Goal: Check status: Check status

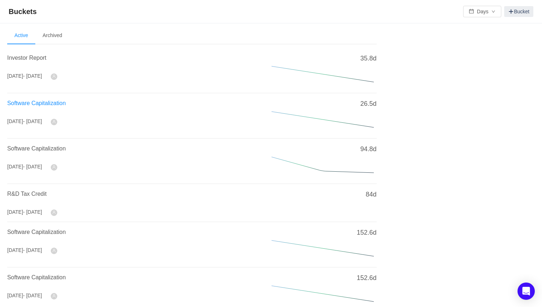
click at [59, 103] on span "Software Capitalization" at bounding box center [36, 103] width 59 height 6
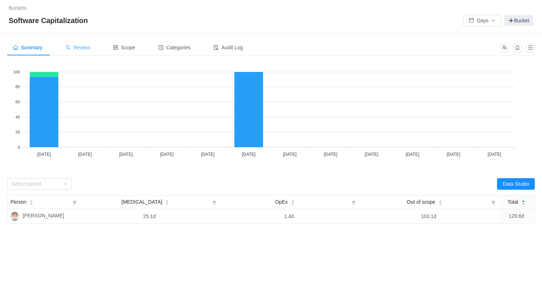
click at [83, 48] on span "Review" at bounding box center [78, 48] width 25 height 6
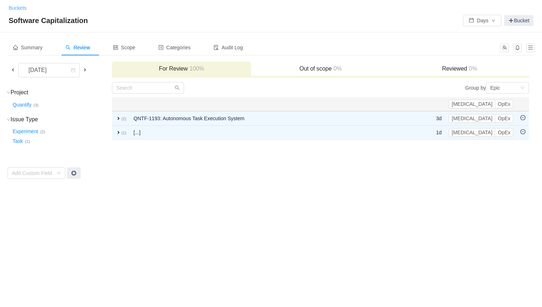
click at [19, 6] on link "Buckets" at bounding box center [18, 8] width 18 height 6
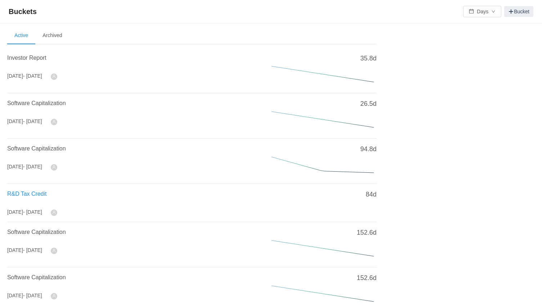
click at [34, 191] on span "R&D Tax Credit" at bounding box center [26, 194] width 39 height 6
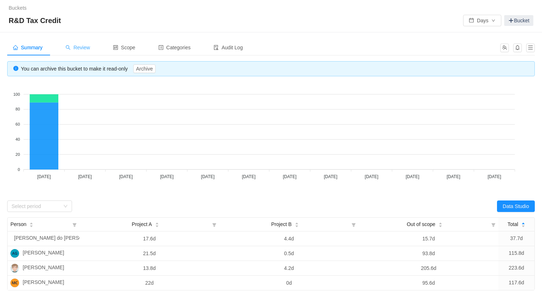
click at [84, 47] on span "Review" at bounding box center [78, 48] width 25 height 6
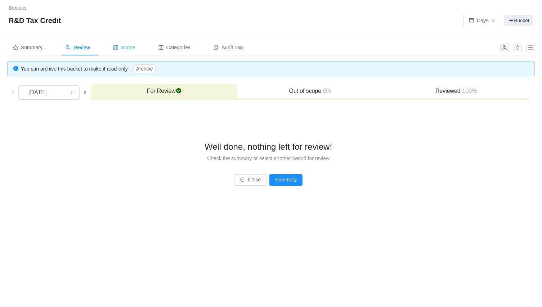
click at [127, 49] on span "Scope" at bounding box center [124, 48] width 22 height 6
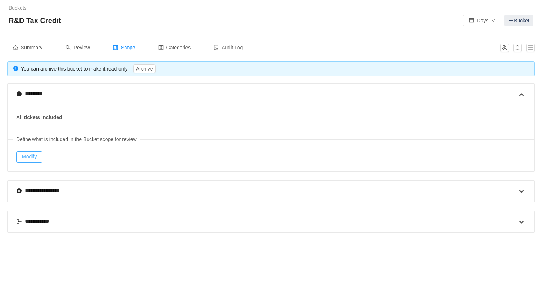
click at [35, 157] on button "Modify" at bounding box center [29, 157] width 26 height 12
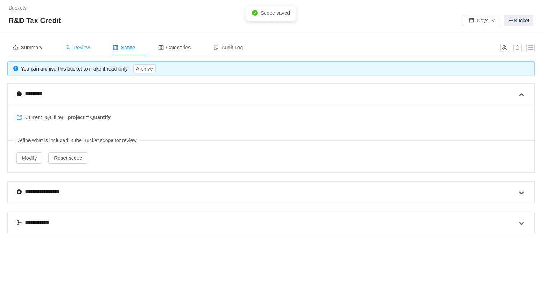
click at [74, 47] on span "Review" at bounding box center [78, 48] width 25 height 6
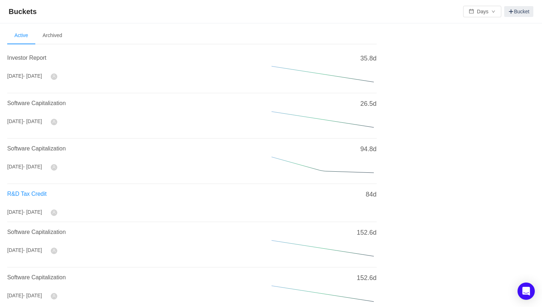
click at [31, 192] on span "R&D Tax Credit" at bounding box center [26, 194] width 39 height 6
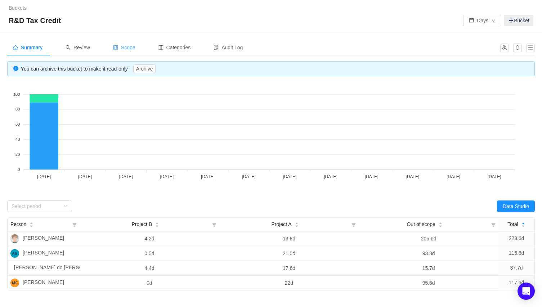
click at [132, 51] on div "Scope" at bounding box center [124, 48] width 34 height 16
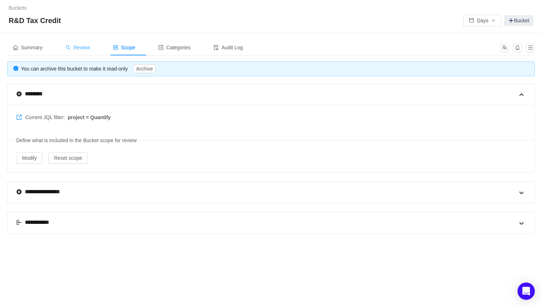
click at [85, 48] on span "Review" at bounding box center [78, 48] width 25 height 6
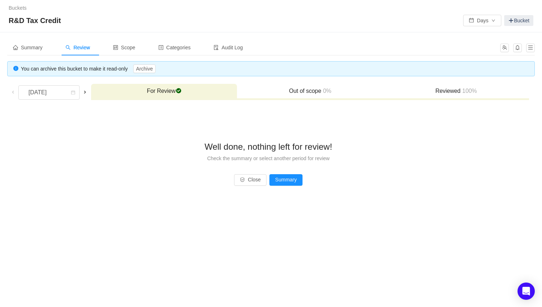
click at [88, 91] on span at bounding box center [85, 92] width 6 height 6
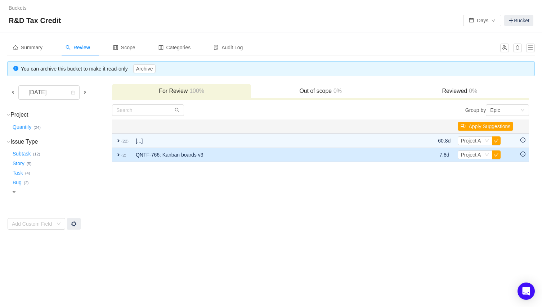
click at [165, 154] on td "QNTF-766: Kanban boards v3" at bounding box center [270, 155] width 276 height 14
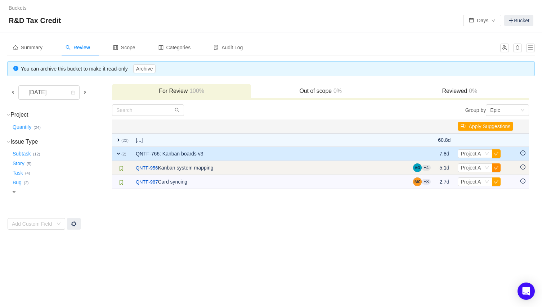
click at [496, 167] on button "button" at bounding box center [496, 168] width 9 height 9
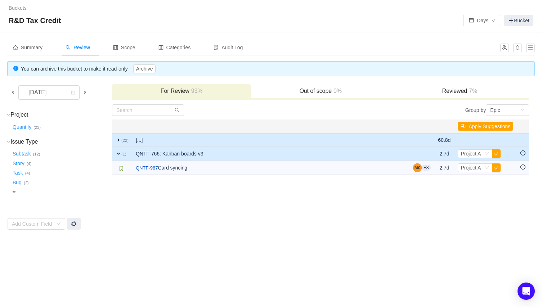
click at [165, 137] on td "[...]" at bounding box center [271, 140] width 278 height 13
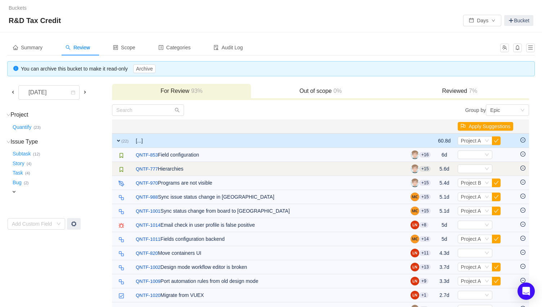
click at [524, 167] on icon "icon: minus-circle" at bounding box center [523, 168] width 5 height 5
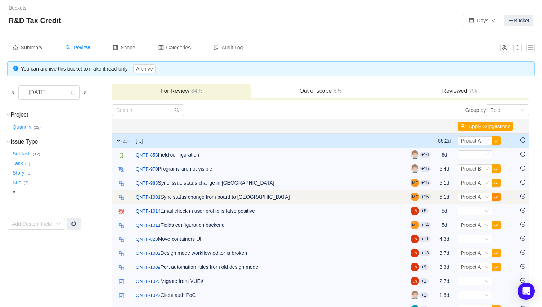
click at [496, 196] on button "button" at bounding box center [496, 197] width 9 height 9
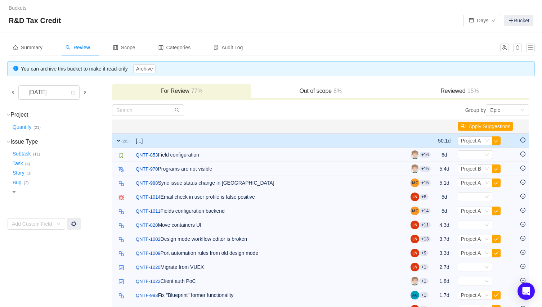
click at [88, 91] on span at bounding box center [85, 92] width 6 height 6
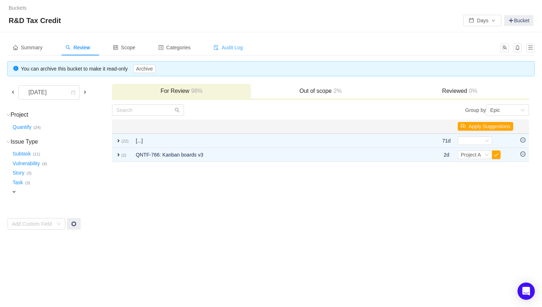
click at [243, 48] on span "Audit Log" at bounding box center [228, 48] width 29 height 6
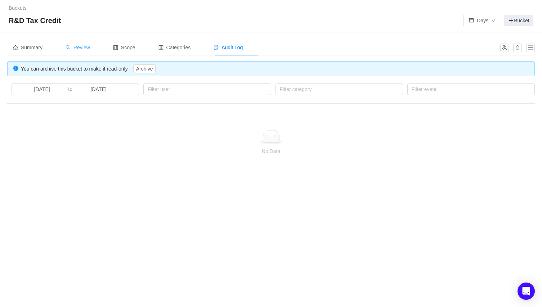
click at [84, 46] on span "Review" at bounding box center [78, 48] width 25 height 6
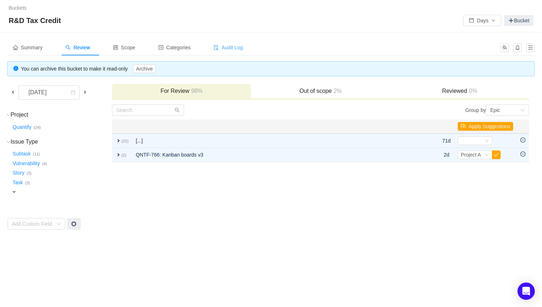
click at [237, 46] on span "Audit Log" at bounding box center [228, 48] width 29 height 6
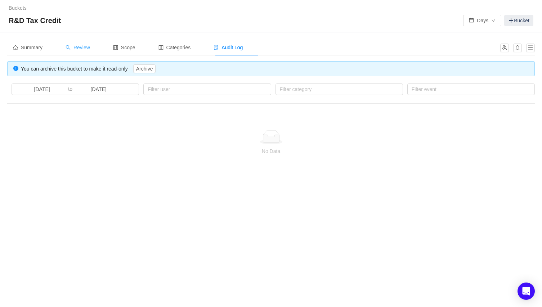
click at [85, 48] on span "Review" at bounding box center [78, 48] width 25 height 6
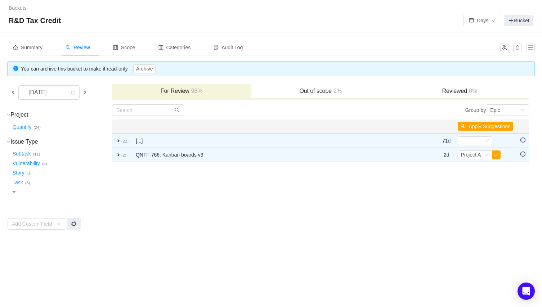
click at [82, 92] on span at bounding box center [85, 92] width 6 height 6
click at [66, 92] on div "[DATE]" at bounding box center [47, 93] width 48 height 14
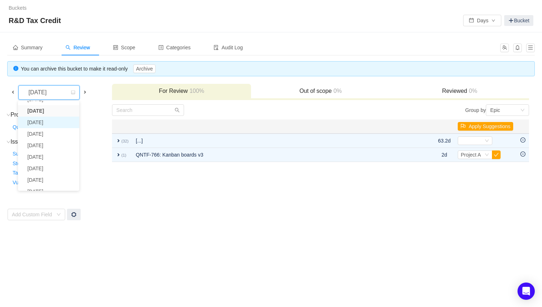
scroll to position [51, 0]
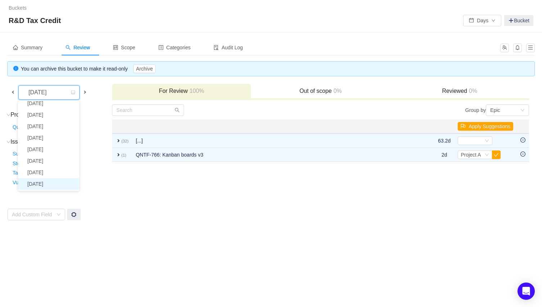
click at [51, 182] on li "[DATE]" at bounding box center [48, 184] width 61 height 12
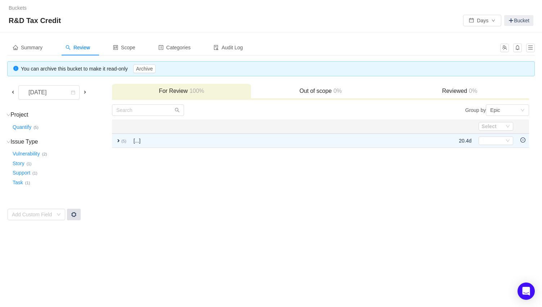
click at [73, 216] on span at bounding box center [74, 215] width 6 height 6
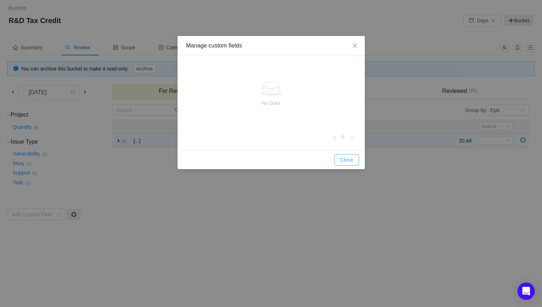
click at [348, 164] on button "Close" at bounding box center [347, 160] width 25 height 12
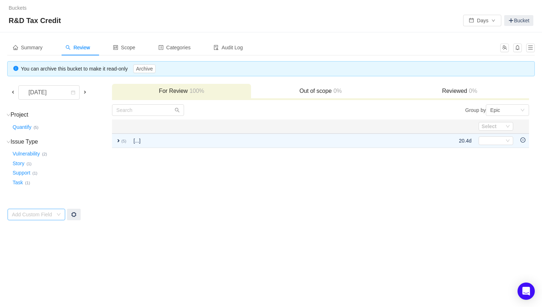
click at [54, 210] on div "Add Custom Field" at bounding box center [34, 214] width 44 height 11
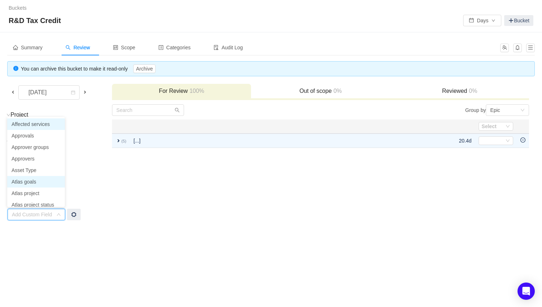
scroll to position [4, 0]
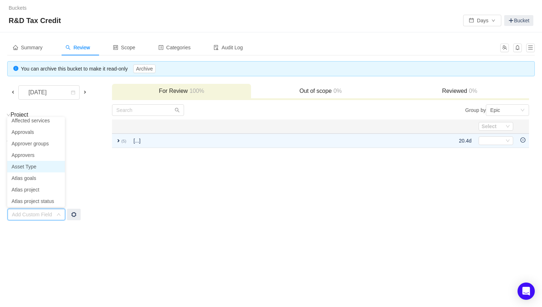
click at [37, 166] on li "Asset Type" at bounding box center [36, 167] width 58 height 12
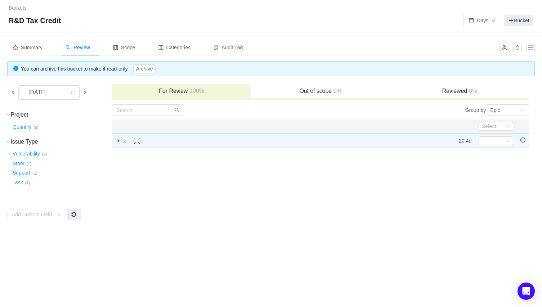
click at [99, 200] on td "Project (1) [PERSON_NAME] … (5) expand Issue Type (4) hide Vulnerability … (2) …" at bounding box center [59, 162] width 105 height 117
click at [21, 44] on div "Summary" at bounding box center [27, 48] width 41 height 16
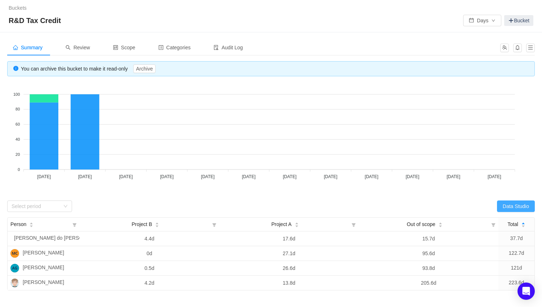
click at [505, 207] on button "Data Studio" at bounding box center [516, 207] width 38 height 12
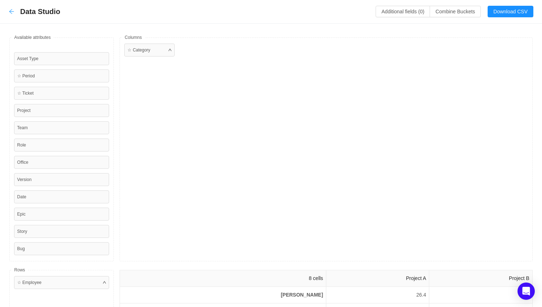
click at [12, 10] on icon "icon: arrow-left" at bounding box center [12, 12] width 6 height 6
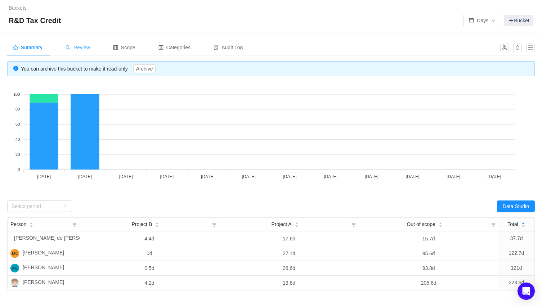
click at [84, 52] on div "Review" at bounding box center [78, 48] width 36 height 16
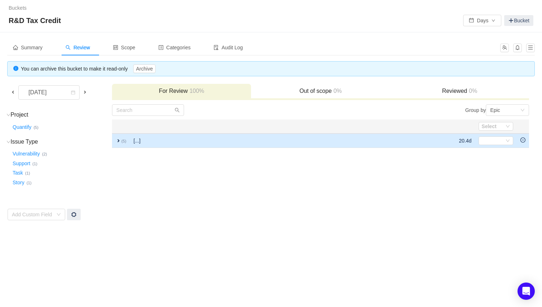
click at [137, 134] on td "[...]" at bounding box center [238, 141] width 216 height 14
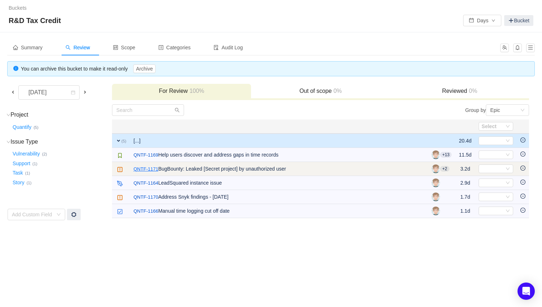
click at [144, 169] on link "QNTF-1171" at bounding box center [146, 169] width 25 height 7
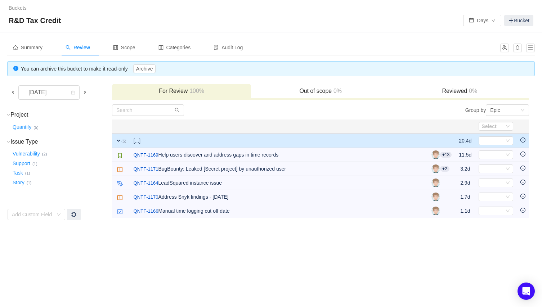
click at [328, 88] on h3 "Out of scope 0%" at bounding box center [321, 91] width 132 height 7
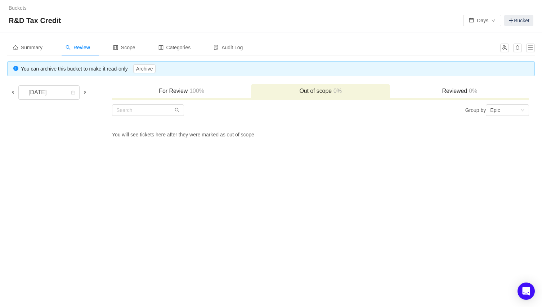
click at [435, 95] on div "Reviewed 0%" at bounding box center [459, 91] width 139 height 15
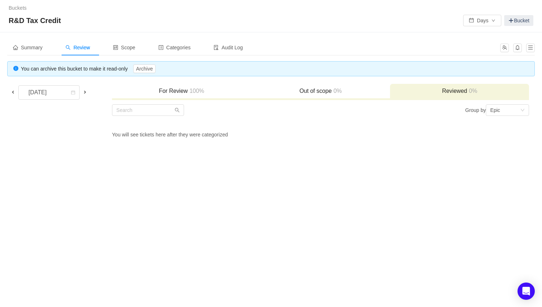
click at [192, 85] on div "For Review 100%" at bounding box center [181, 91] width 139 height 15
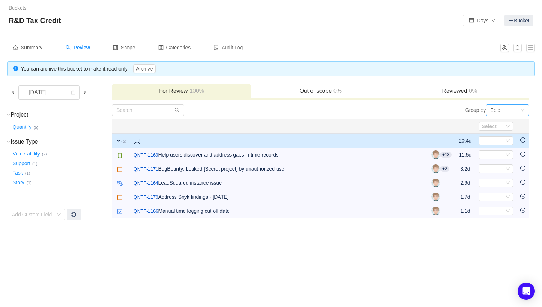
click at [504, 110] on div "Epic" at bounding box center [506, 110] width 30 height 11
click at [502, 122] on li "Project" at bounding box center [507, 124] width 43 height 12
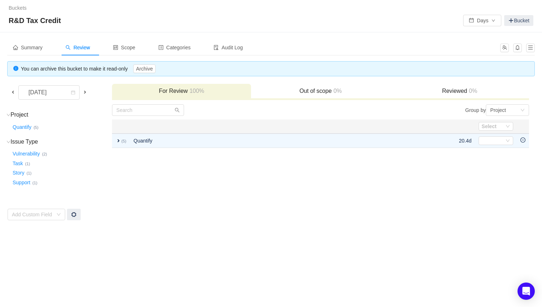
click at [282, 132] on th at bounding box center [257, 127] width 255 height 14
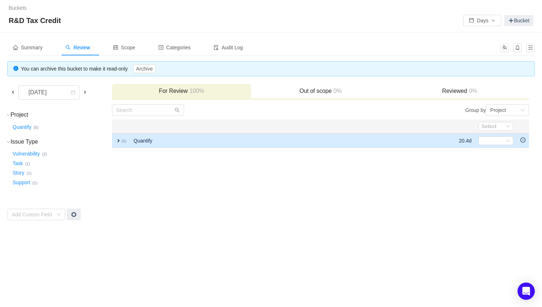
click at [257, 140] on td "Quantify" at bounding box center [257, 141] width 255 height 14
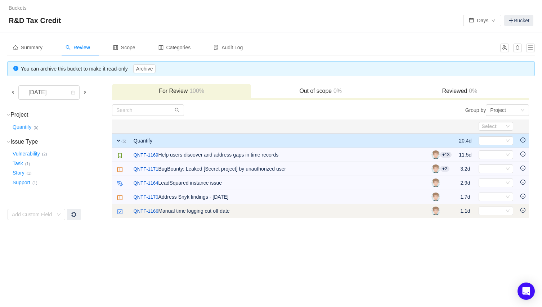
click at [119, 212] on img at bounding box center [120, 212] width 6 height 6
click at [174, 212] on td "/ QNTF-1166 Manual time logging cut off date" at bounding box center [279, 211] width 298 height 14
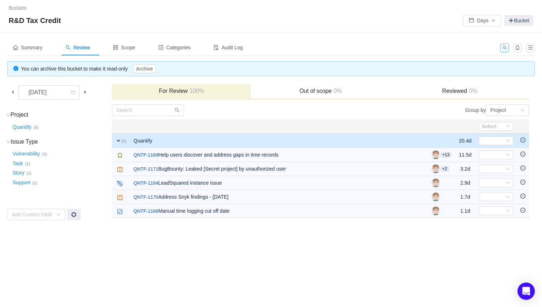
click at [505, 46] on button "button" at bounding box center [505, 48] width 9 height 9
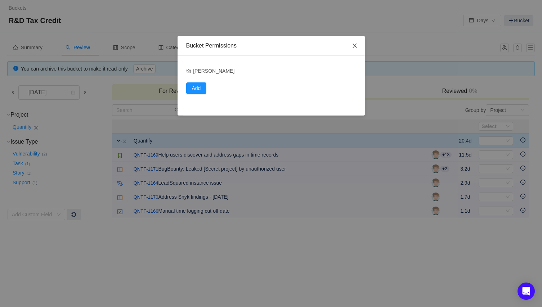
click at [356, 46] on icon "icon: close" at bounding box center [355, 46] width 6 height 6
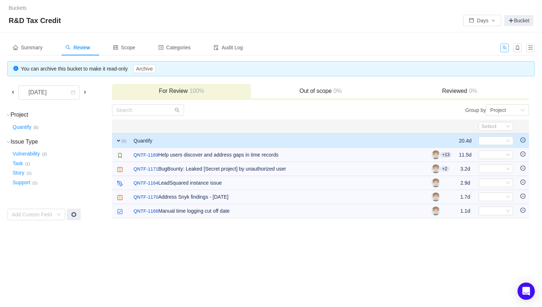
click at [505, 49] on button "button" at bounding box center [505, 48] width 9 height 9
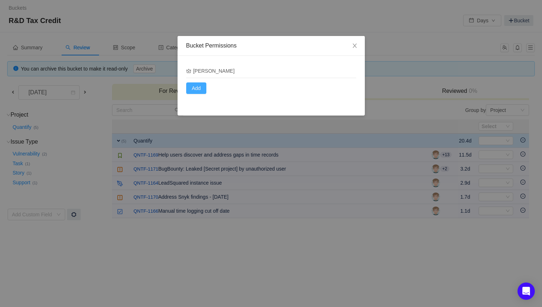
click at [198, 87] on button "Add" at bounding box center [196, 89] width 21 height 12
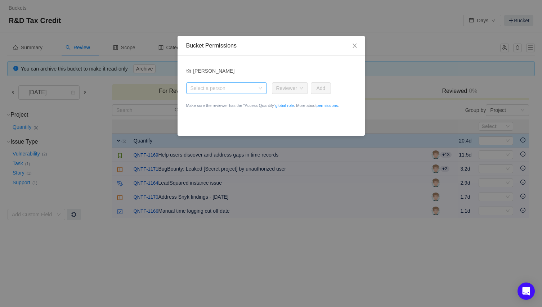
click at [200, 87] on div "Select a person" at bounding box center [223, 88] width 64 height 7
click at [343, 89] on div "Select a person Role Reviewer Add Make sure the reviewer has the "Access Quanti…" at bounding box center [271, 98] width 170 height 40
click at [355, 48] on icon "icon: close" at bounding box center [355, 46] width 6 height 6
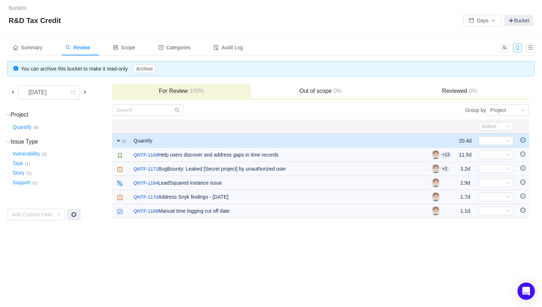
click at [519, 49] on button "button" at bounding box center [518, 48] width 9 height 9
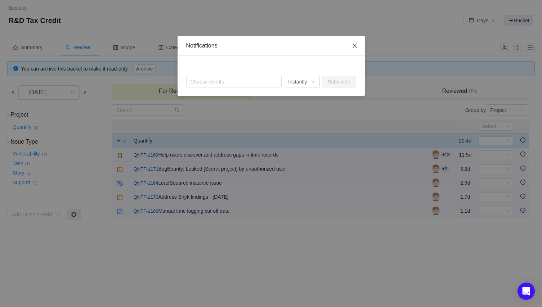
click at [356, 44] on icon "icon: close" at bounding box center [355, 46] width 6 height 6
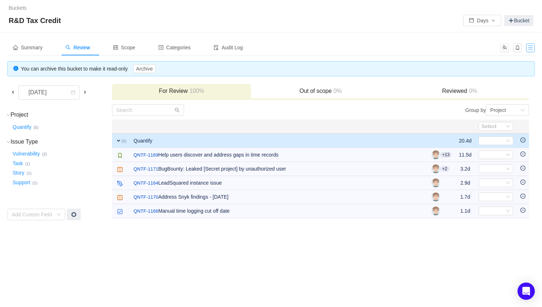
click at [534, 49] on button "button" at bounding box center [531, 48] width 9 height 9
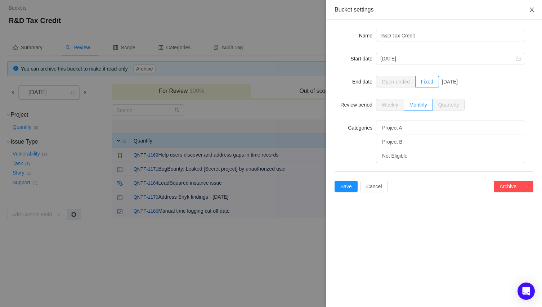
click at [536, 8] on button "Close" at bounding box center [532, 10] width 20 height 20
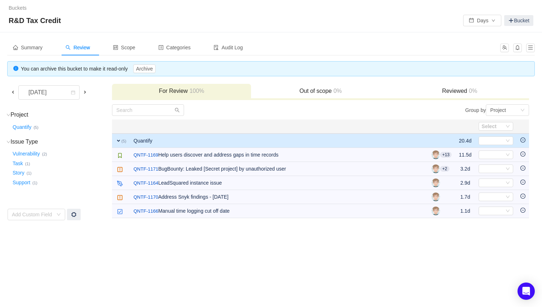
click at [345, 36] on div "Summary Review Scope Categories Audit Log You can archive this bucket to make i…" at bounding box center [271, 130] width 542 height 196
click at [509, 1] on div "Buckets / / R&D Tax Credit Days Bucket" at bounding box center [271, 16] width 542 height 32
